Goal: Task Accomplishment & Management: Complete application form

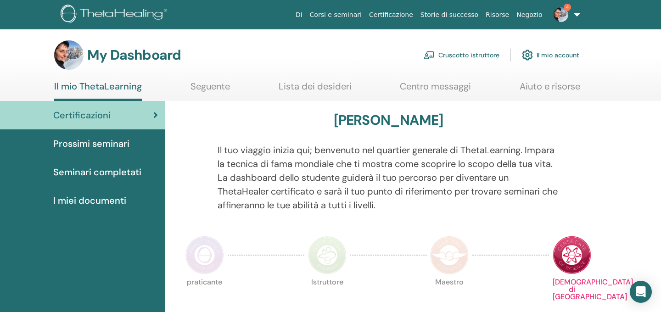
click at [567, 14] on img at bounding box center [560, 14] width 15 height 15
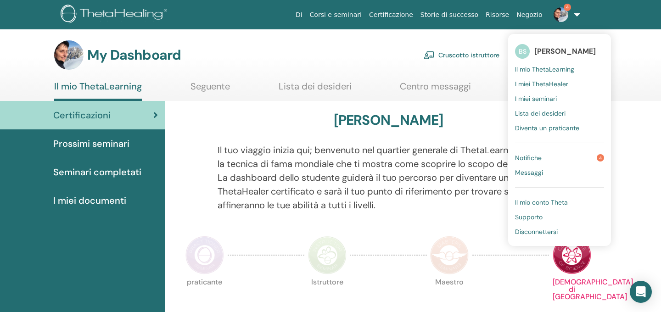
click at [537, 158] on span "Notifiche" at bounding box center [528, 158] width 27 height 8
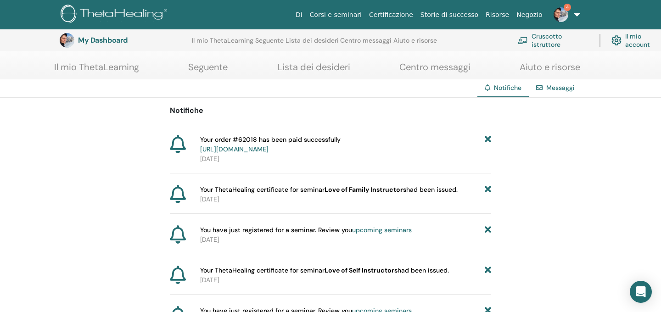
scroll to position [166, 0]
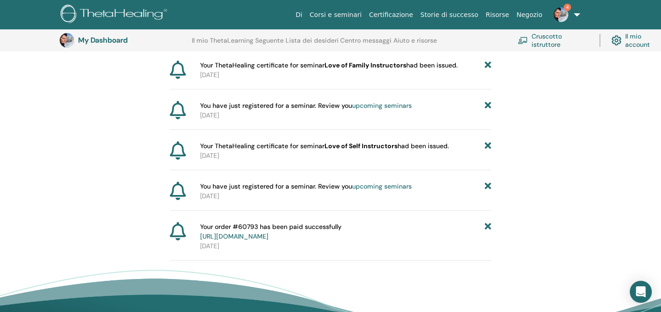
click at [268, 236] on link "https://member.thetahealing.com/member/account/subscriptions/purchases" at bounding box center [234, 236] width 68 height 8
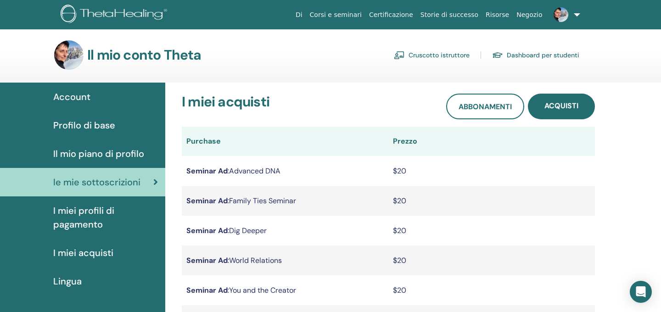
click at [559, 15] on img at bounding box center [560, 14] width 15 height 15
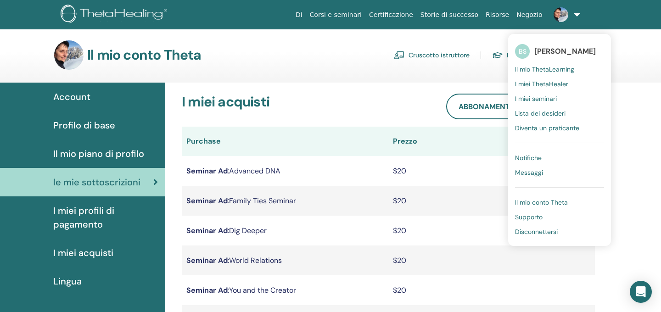
click at [541, 169] on span "Messaggi" at bounding box center [529, 172] width 28 height 8
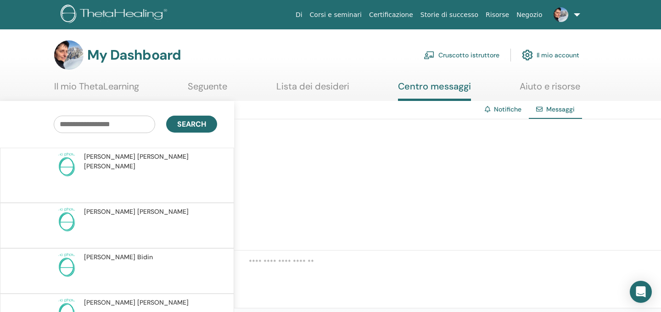
click at [577, 16] on link at bounding box center [565, 14] width 38 height 29
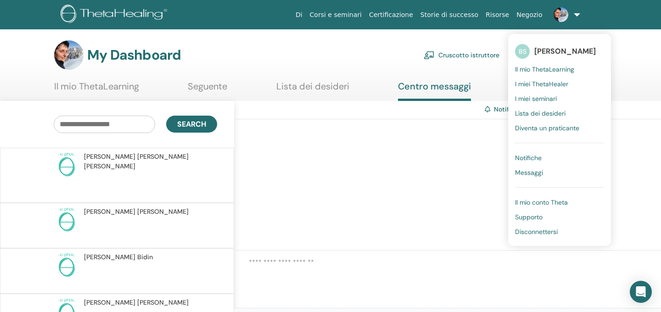
click at [541, 157] on span "Notifiche" at bounding box center [528, 158] width 27 height 8
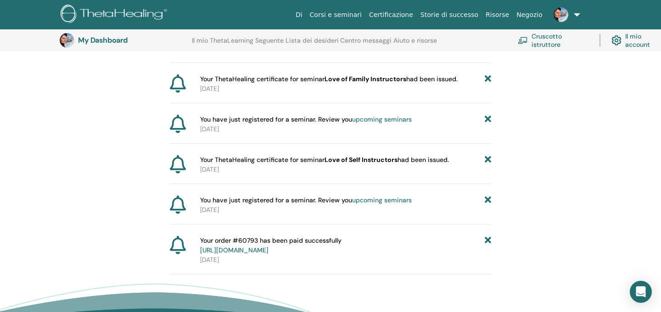
scroll to position [189, 0]
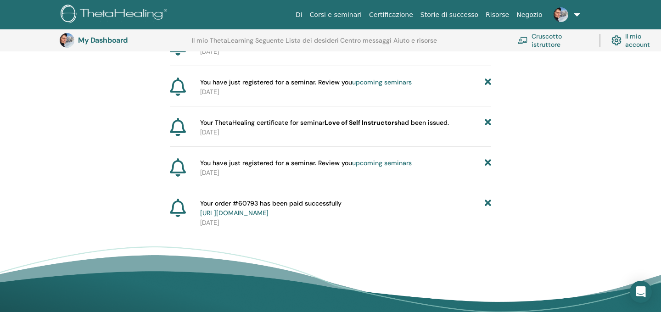
click at [489, 204] on icon at bounding box center [488, 208] width 6 height 19
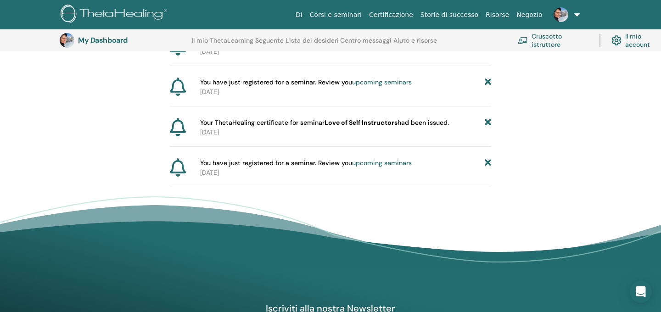
click at [405, 163] on link "upcoming seminars" at bounding box center [382, 163] width 60 height 8
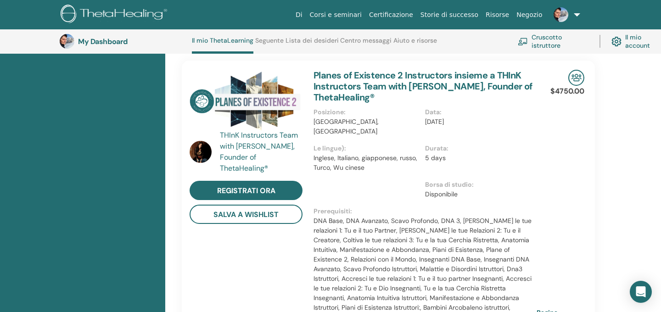
scroll to position [161, 0]
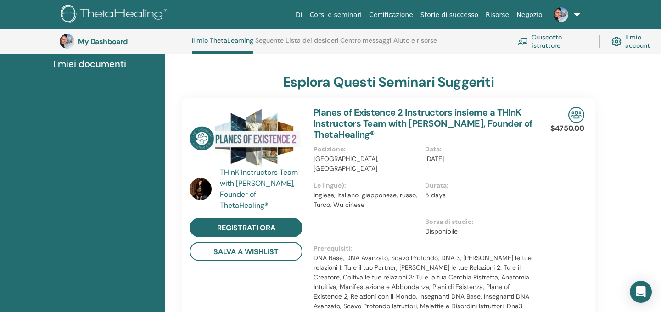
click at [575, 14] on link at bounding box center [565, 14] width 38 height 29
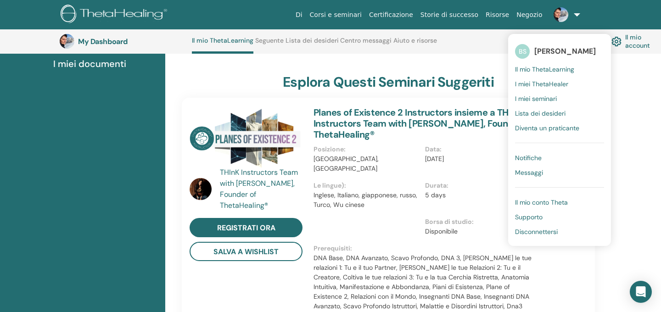
click at [539, 159] on span "Notifiche" at bounding box center [528, 158] width 27 height 8
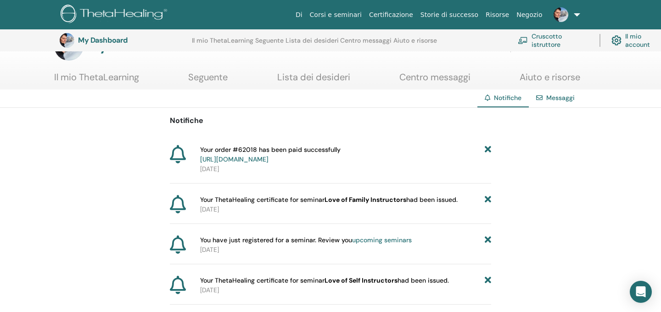
scroll to position [126, 0]
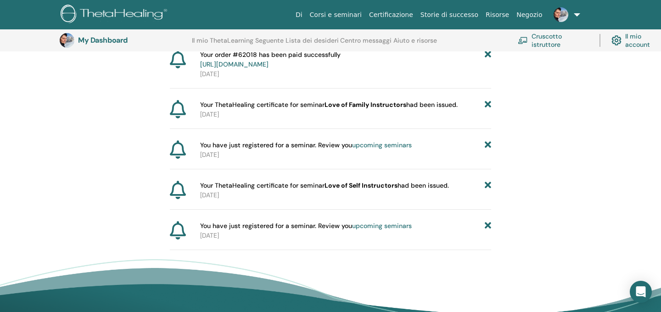
click at [487, 225] on icon at bounding box center [488, 226] width 6 height 10
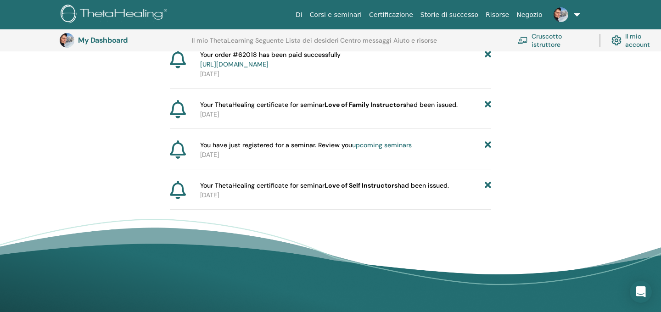
click at [486, 183] on icon at bounding box center [488, 186] width 6 height 10
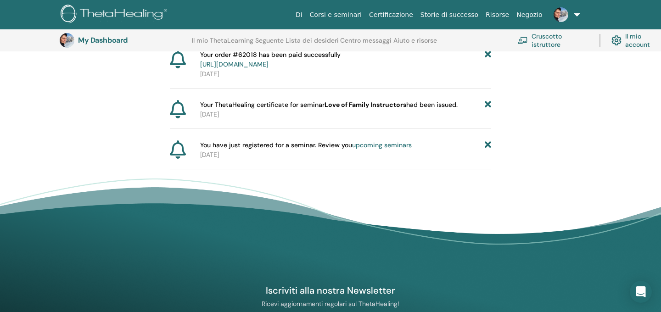
click at [395, 145] on link "upcoming seminars" at bounding box center [382, 145] width 60 height 8
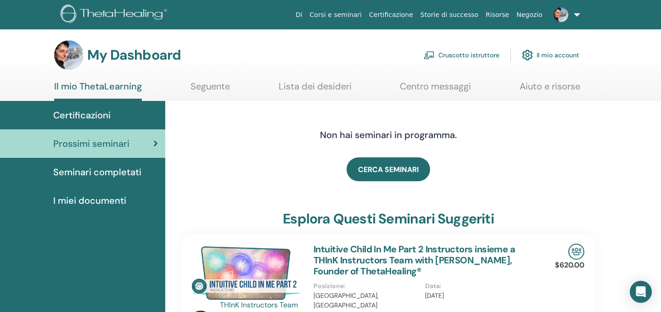
click at [575, 14] on link at bounding box center [565, 14] width 38 height 29
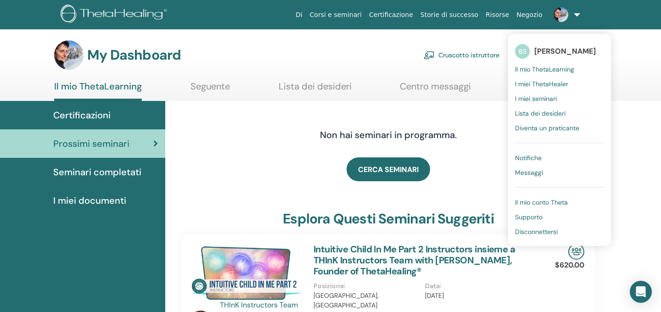
click at [531, 157] on span "Notifiche" at bounding box center [528, 158] width 27 height 8
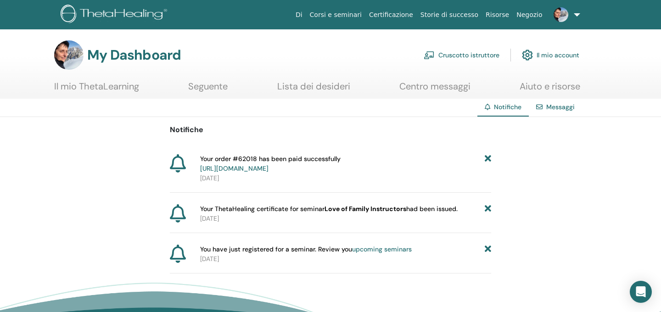
click at [488, 250] on icon at bounding box center [488, 250] width 6 height 10
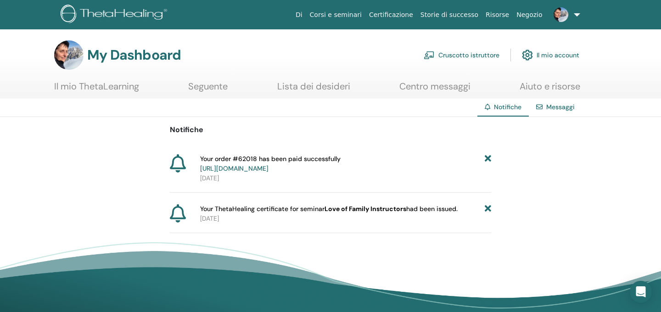
click at [489, 206] on icon at bounding box center [488, 209] width 6 height 10
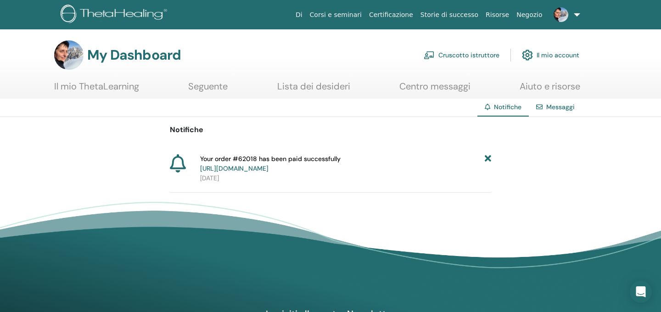
click at [268, 168] on link "https://member.thetahealing.com/member/account/subscriptions/purchases" at bounding box center [234, 168] width 68 height 8
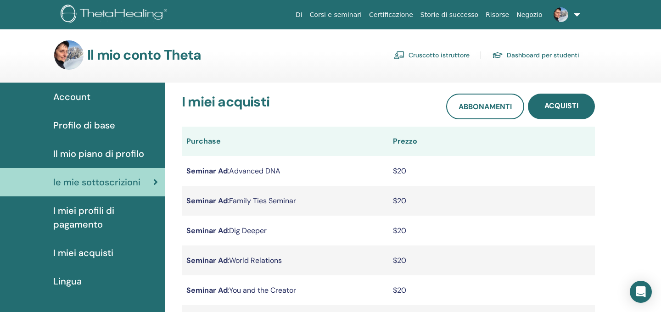
click at [104, 207] on span "I miei profili di pagamento" at bounding box center [105, 218] width 105 height 28
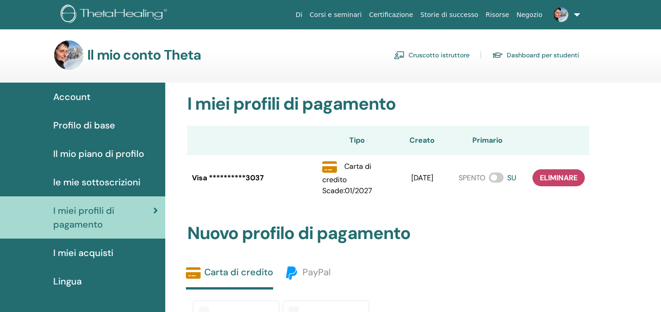
click at [576, 14] on link at bounding box center [565, 14] width 38 height 29
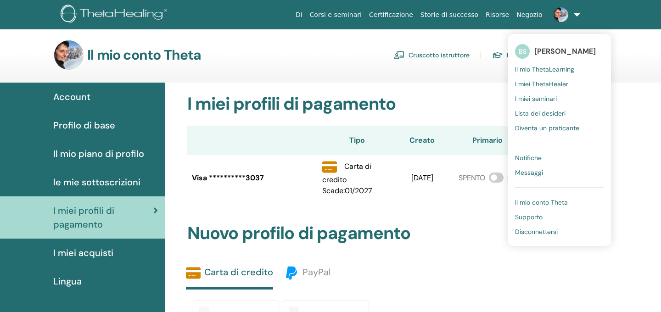
click at [538, 156] on span "Notifiche" at bounding box center [528, 158] width 27 height 8
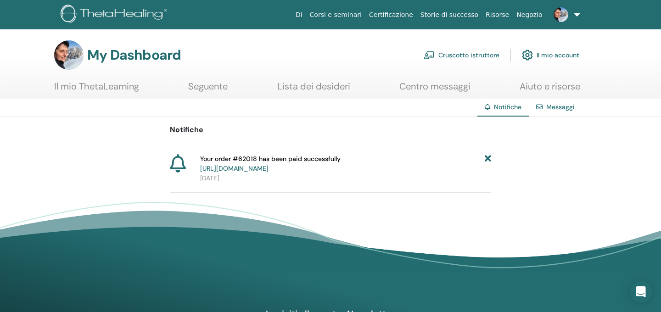
click at [463, 55] on link "Cruscotto istruttore" at bounding box center [462, 55] width 76 height 20
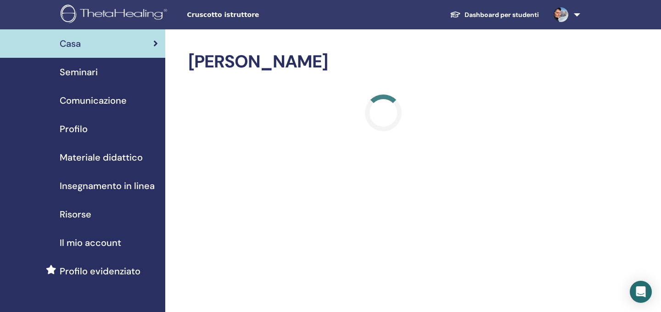
click at [577, 12] on link at bounding box center [565, 14] width 38 height 29
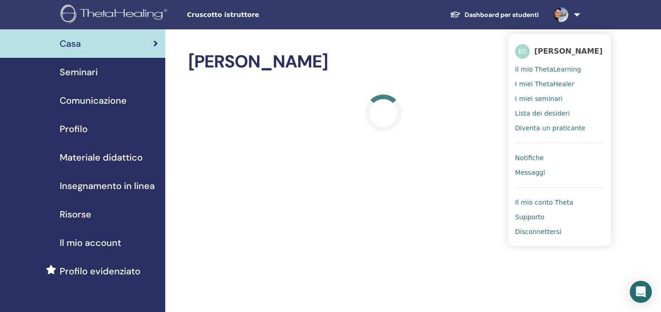
click at [535, 160] on span "Notifiche" at bounding box center [529, 158] width 28 height 8
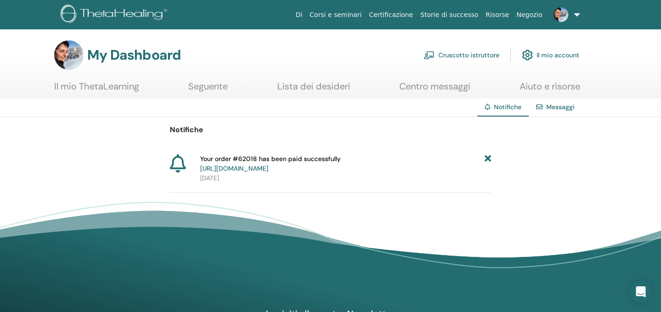
click at [490, 158] on icon at bounding box center [488, 163] width 6 height 19
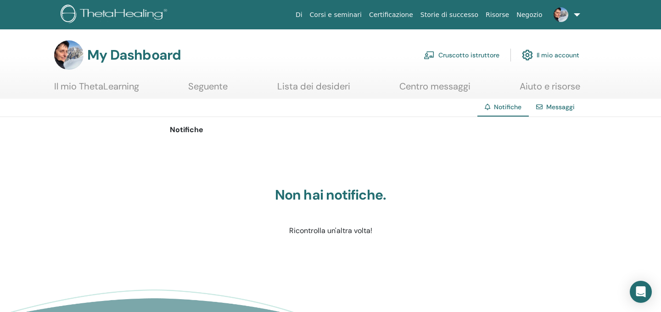
click at [480, 54] on link "Cruscotto istruttore" at bounding box center [462, 55] width 76 height 20
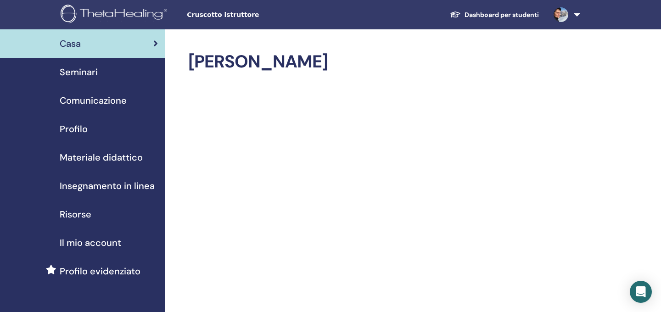
click at [79, 74] on span "Seminari" at bounding box center [79, 72] width 38 height 14
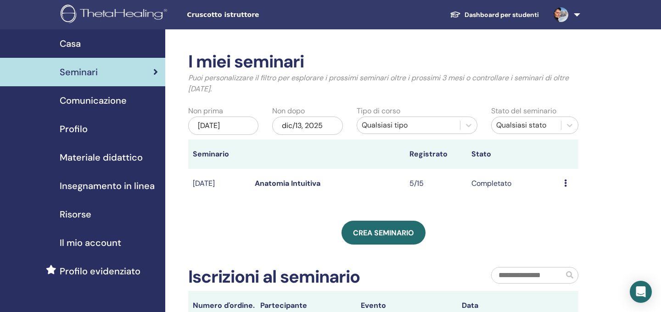
click at [565, 184] on icon at bounding box center [565, 182] width 3 height 7
click at [492, 224] on div "Crea seminario" at bounding box center [383, 233] width 390 height 24
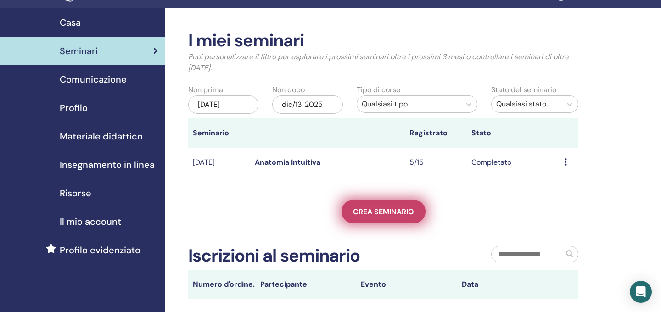
click at [374, 209] on span "Crea seminario" at bounding box center [383, 212] width 61 height 10
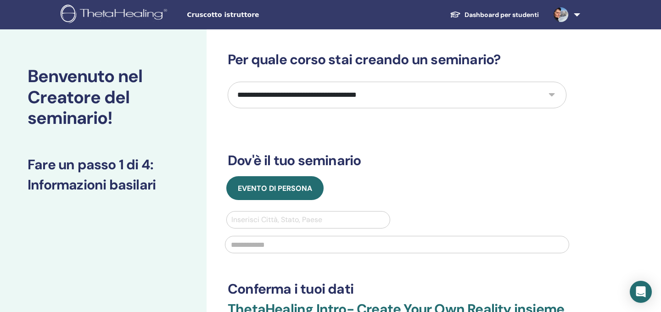
click at [554, 93] on select "**********" at bounding box center [397, 95] width 339 height 27
select select "*"
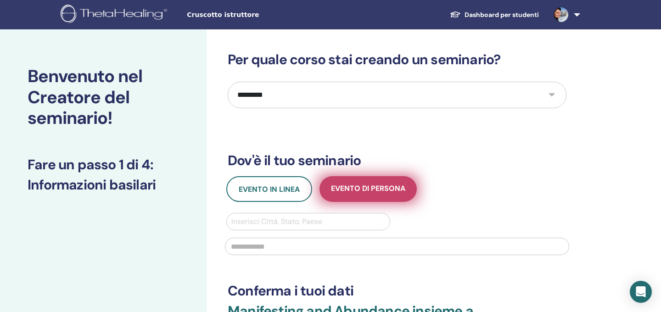
click at [385, 190] on span "Evento di persona" at bounding box center [368, 189] width 74 height 11
click at [381, 189] on span "Evento di persona" at bounding box center [368, 189] width 74 height 11
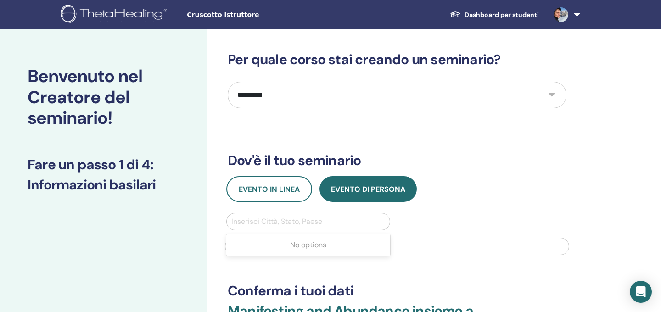
click at [301, 221] on div at bounding box center [308, 221] width 154 height 13
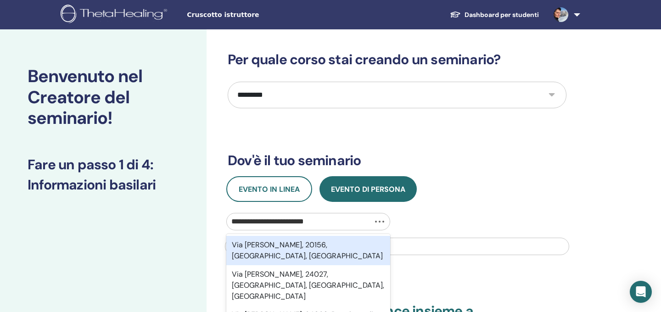
type input "**********"
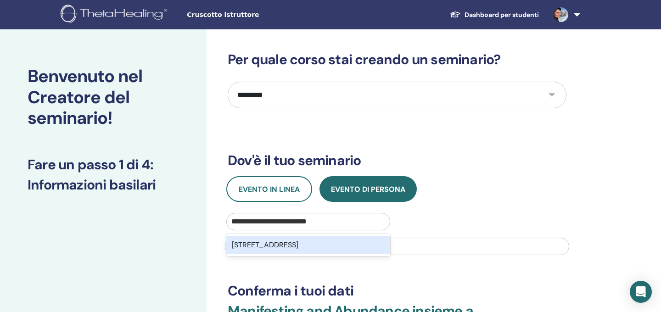
click at [324, 244] on div "Via Ermenegildo Cantoni 16, 20156, Milano, ITA" at bounding box center [308, 245] width 164 height 18
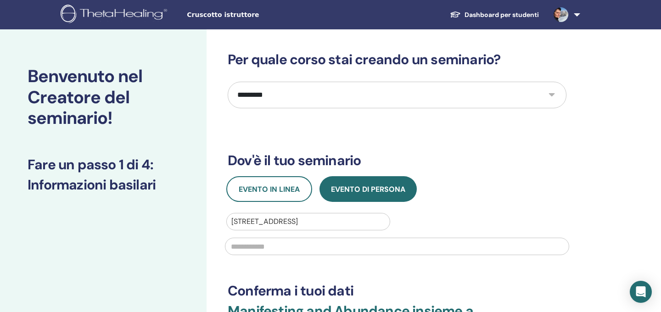
click at [293, 245] on input "text" at bounding box center [397, 246] width 344 height 17
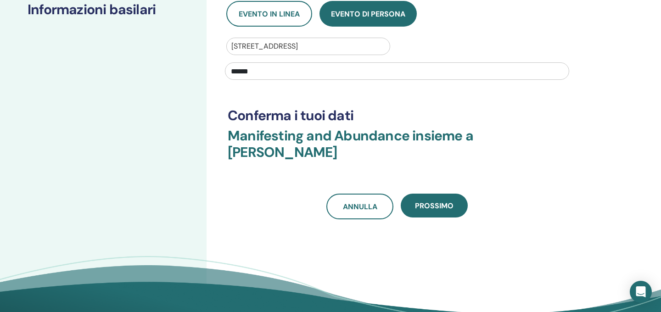
scroll to position [171, 0]
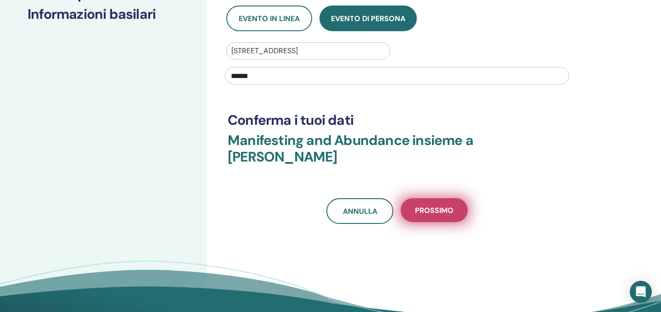
type input "******"
click at [448, 206] on span "Prossimo" at bounding box center [434, 211] width 39 height 10
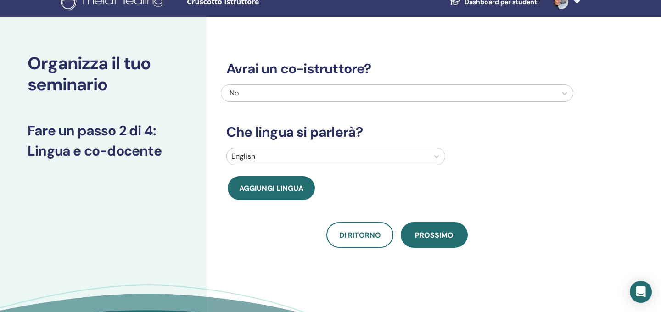
scroll to position [0, 0]
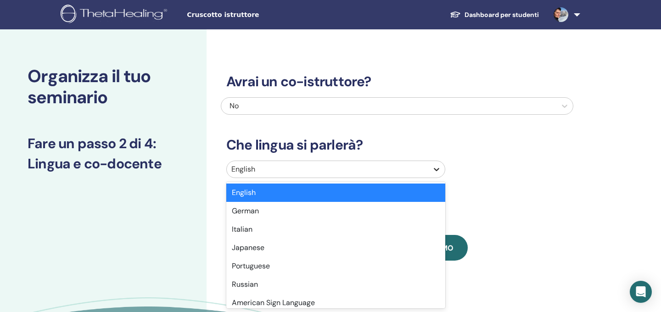
click at [436, 167] on icon at bounding box center [436, 169] width 9 height 9
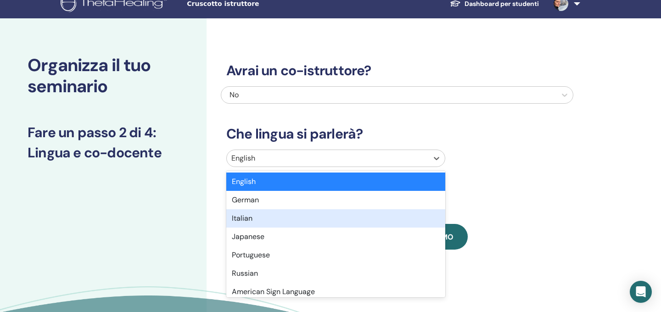
click at [243, 220] on div "Italian" at bounding box center [335, 218] width 219 height 18
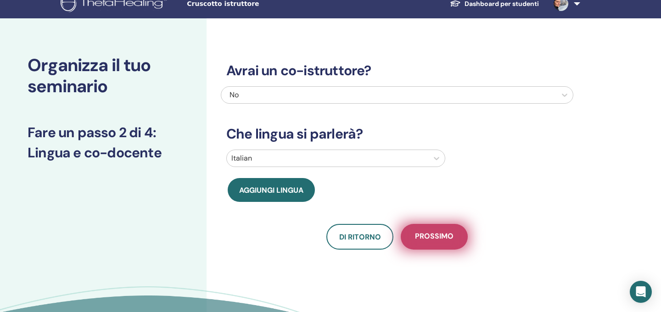
click at [445, 237] on span "Prossimo" at bounding box center [434, 236] width 39 height 11
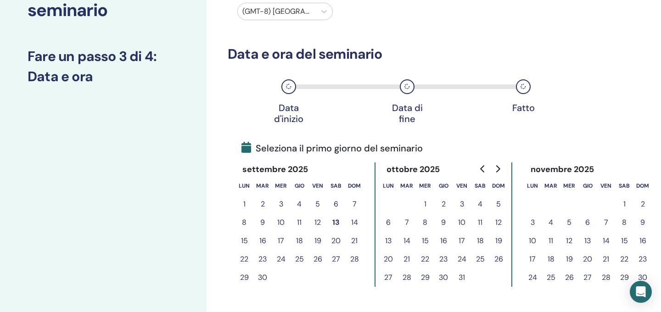
scroll to position [89, 0]
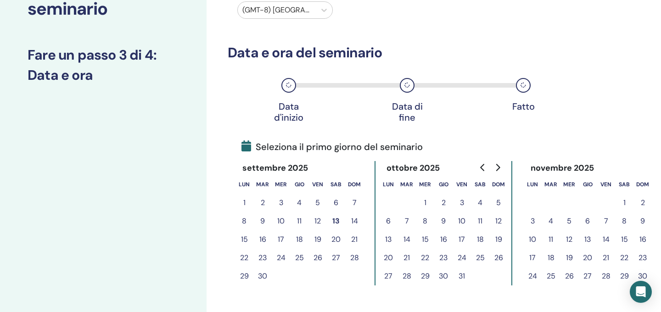
click at [339, 258] on button "27" at bounding box center [336, 258] width 18 height 18
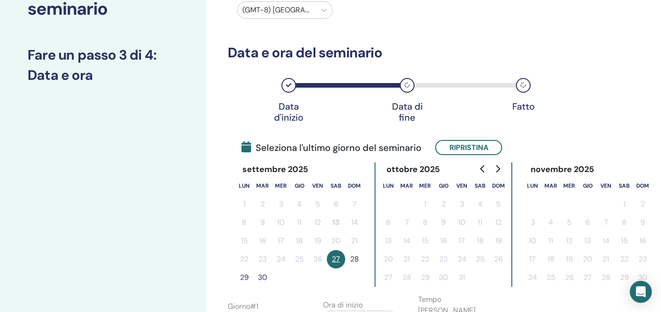
click at [354, 259] on button "28" at bounding box center [354, 259] width 18 height 18
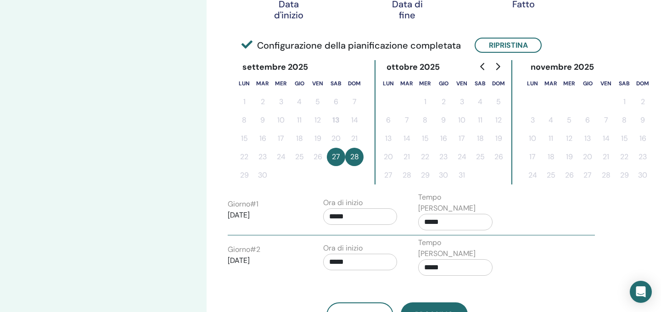
scroll to position [190, 0]
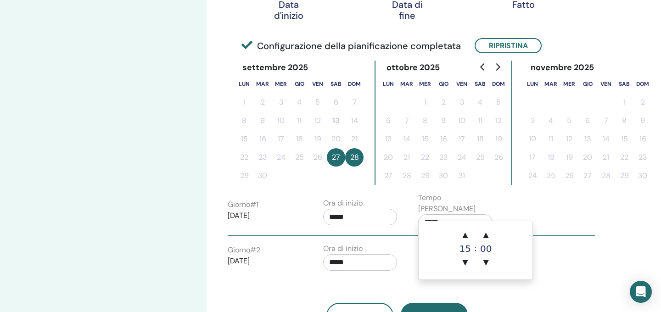
click at [430, 214] on input "*****" at bounding box center [455, 222] width 74 height 17
click at [464, 262] on span "▼" at bounding box center [465, 262] width 18 height 18
click at [466, 231] on span "▲" at bounding box center [465, 235] width 18 height 18
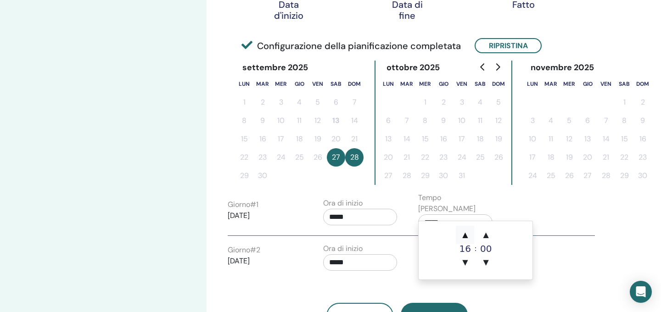
type input "*****"
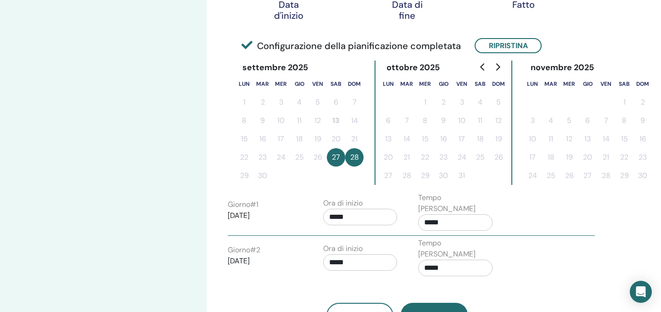
click at [407, 281] on div "Di ritorno Prossimo" at bounding box center [397, 305] width 352 height 48
click at [435, 260] on input "*****" at bounding box center [455, 268] width 74 height 17
click at [467, 188] on span "▲" at bounding box center [465, 189] width 18 height 18
type input "*****"
click at [479, 281] on div "Di ritorno Prossimo" at bounding box center [397, 305] width 352 height 48
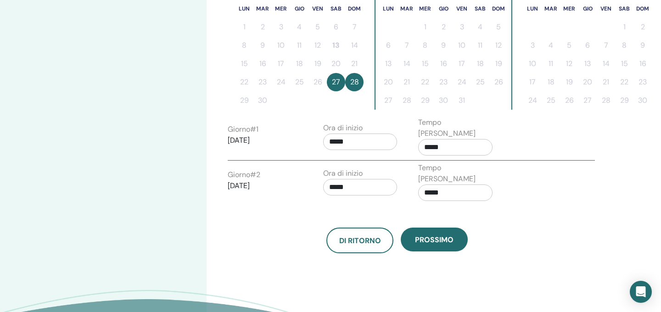
scroll to position [269, 0]
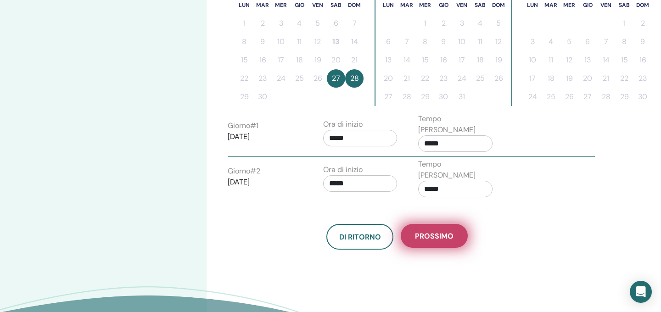
click at [439, 231] on span "Prossimo" at bounding box center [434, 236] width 39 height 10
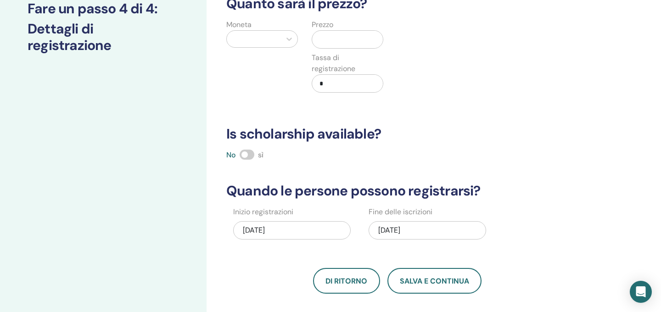
scroll to position [58, 0]
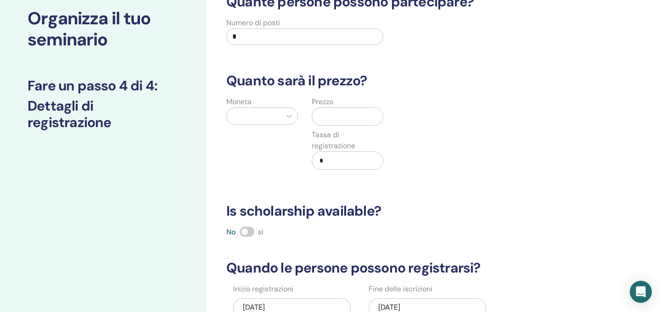
click at [252, 33] on input "*" at bounding box center [304, 36] width 157 height 17
type input "**"
click at [333, 118] on input "text" at bounding box center [349, 116] width 67 height 17
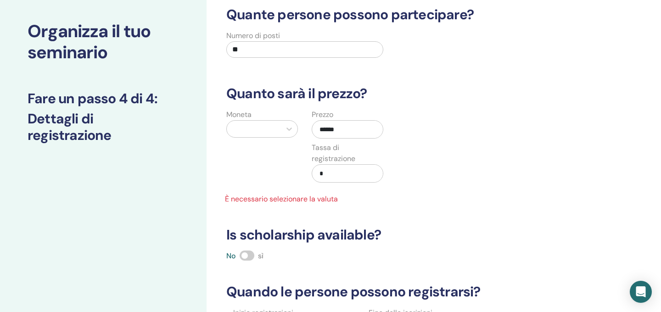
scroll to position [45, 0]
type input "******"
click at [290, 130] on icon at bounding box center [289, 129] width 6 height 3
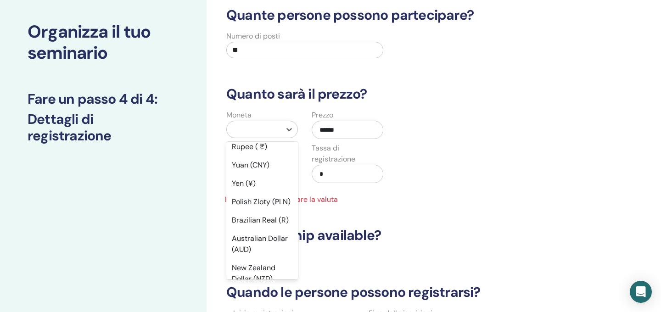
scroll to position [0, 0]
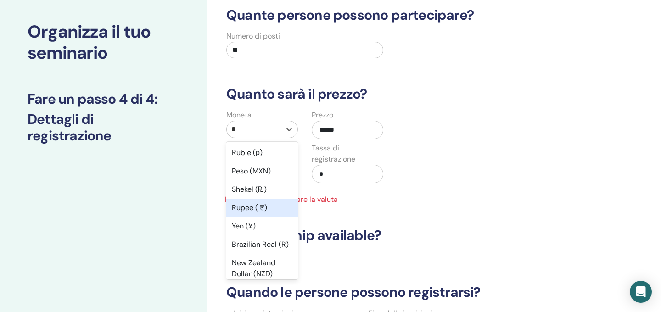
type input "**"
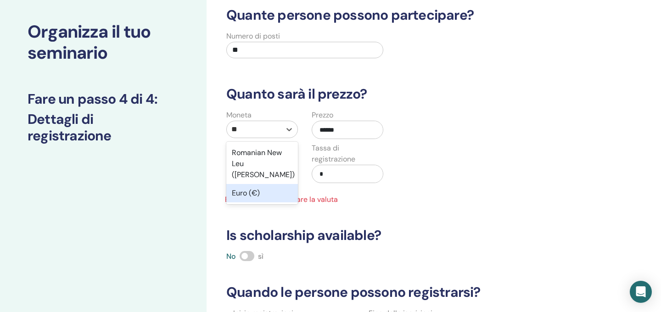
click at [240, 184] on div "Euro (€)" at bounding box center [262, 193] width 72 height 18
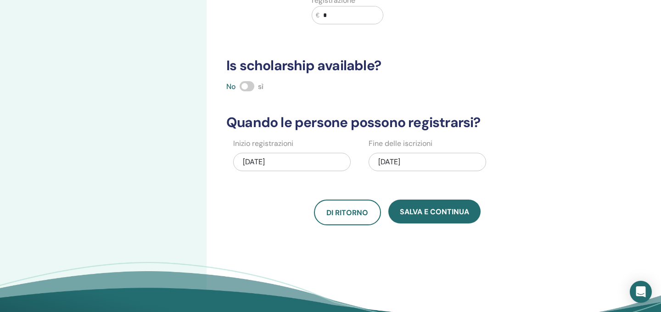
scroll to position [205, 0]
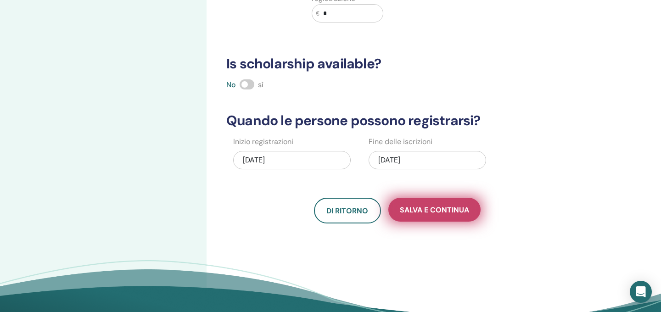
click at [434, 209] on span "Salva e continua" at bounding box center [434, 210] width 69 height 10
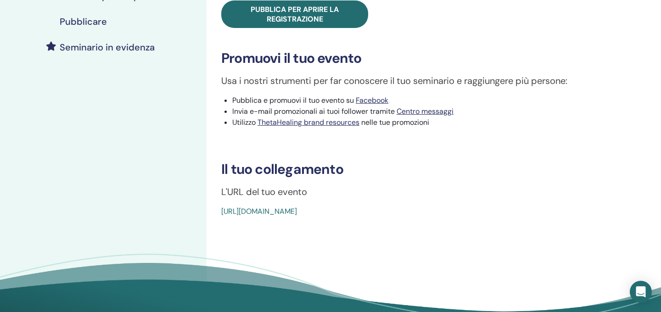
scroll to position [244, 0]
drag, startPoint x: 430, startPoint y: 209, endPoint x: 218, endPoint y: 210, distance: 211.5
click at [218, 210] on div "Manifesting and Abundance Tipo di evento Di persona Stato dell'evento Non pubbl…" at bounding box center [427, 12] width 430 height 410
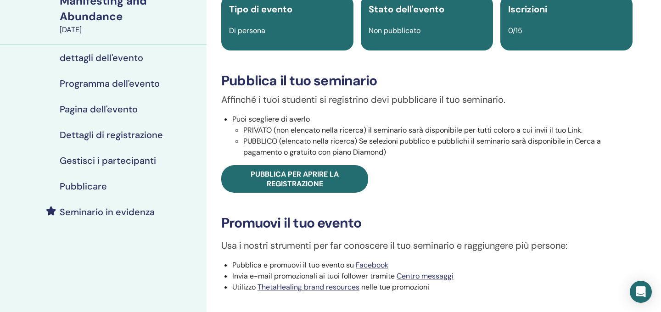
scroll to position [78, 0]
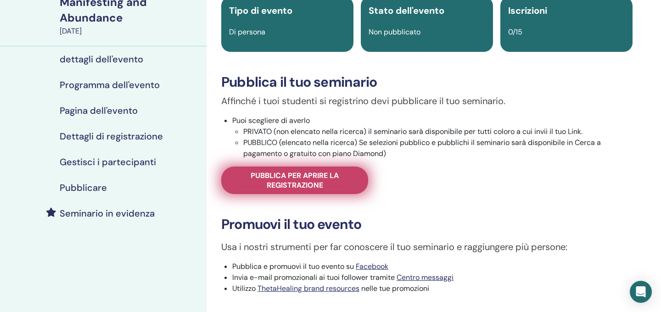
click at [303, 183] on span "Pubblica per aprire la registrazione" at bounding box center [295, 180] width 124 height 19
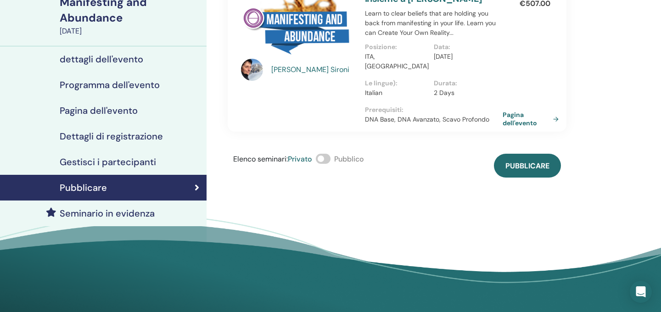
click at [330, 154] on span at bounding box center [323, 159] width 15 height 10
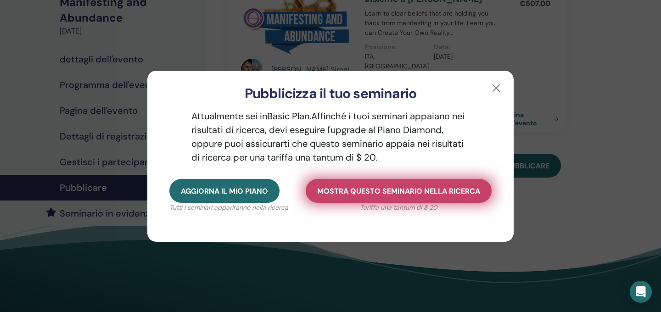
click at [389, 195] on span "Mostra questo seminario nella ricerca" at bounding box center [398, 191] width 163 height 10
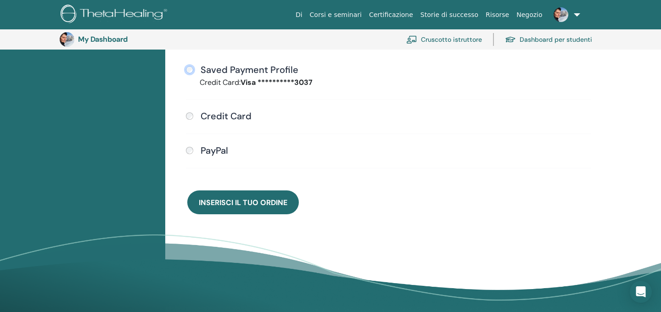
scroll to position [253, 0]
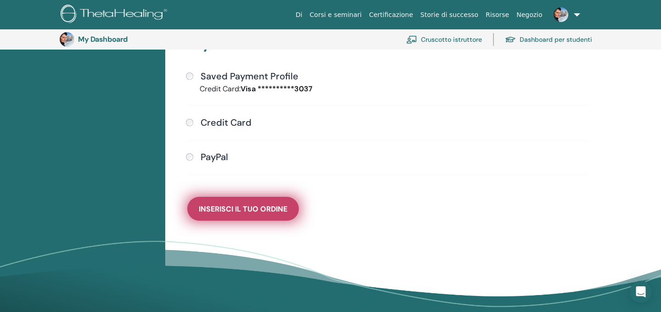
click at [264, 208] on span "Inserisci il tuo ordine" at bounding box center [243, 209] width 89 height 10
